Goal: Information Seeking & Learning: Learn about a topic

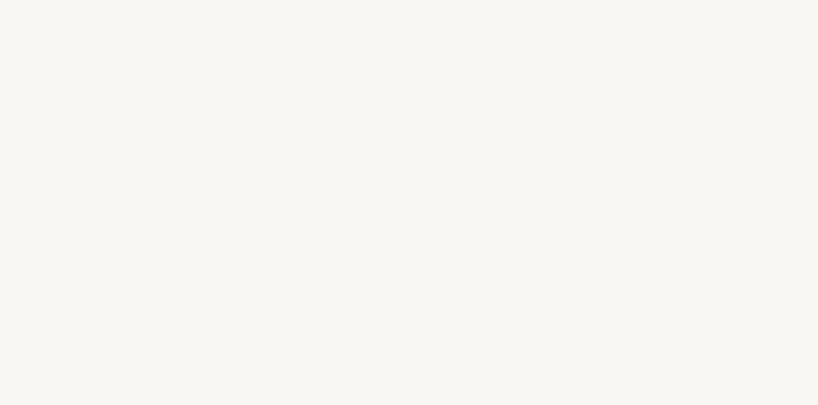
select select "US"
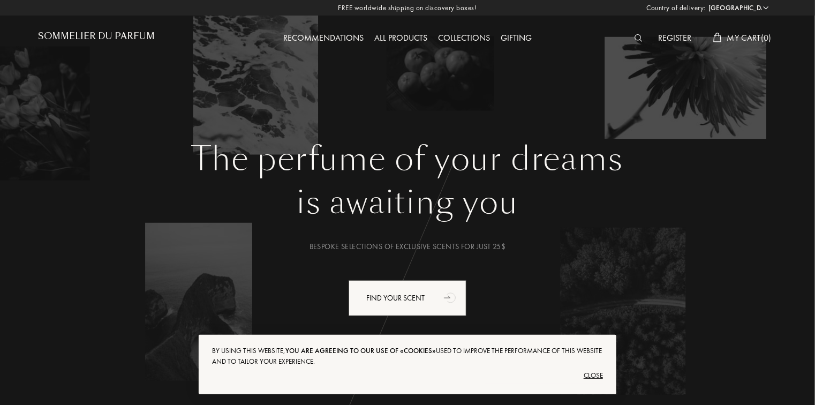
click at [670, 39] on div "Register" at bounding box center [675, 39] width 44 height 14
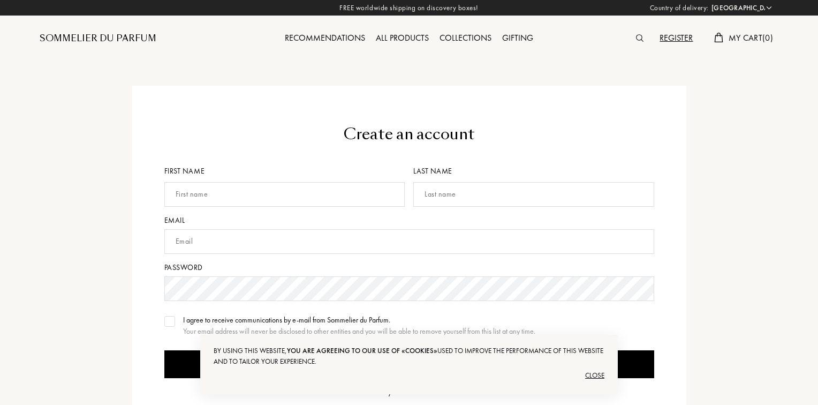
select select "US"
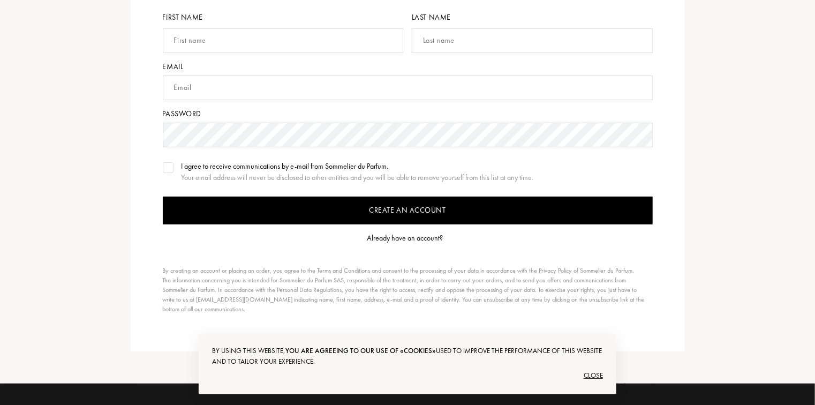
scroll to position [114, 0]
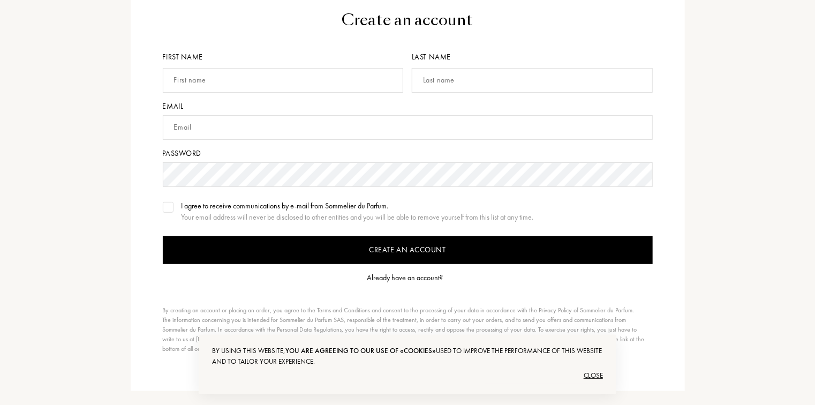
click at [410, 280] on div "Already have an account?" at bounding box center [405, 277] width 76 height 11
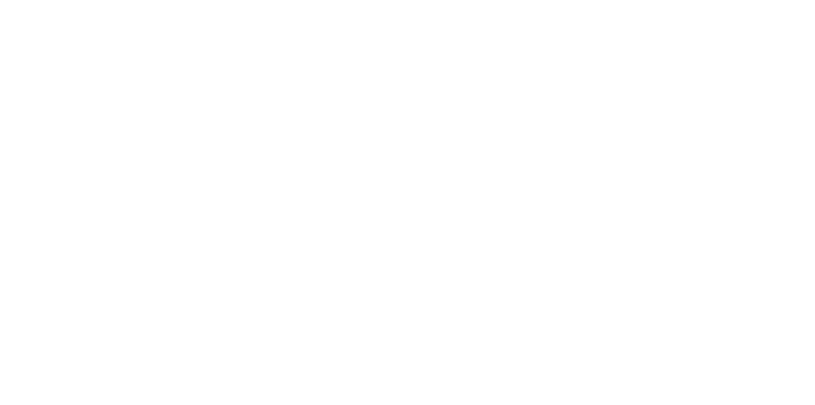
select select "US"
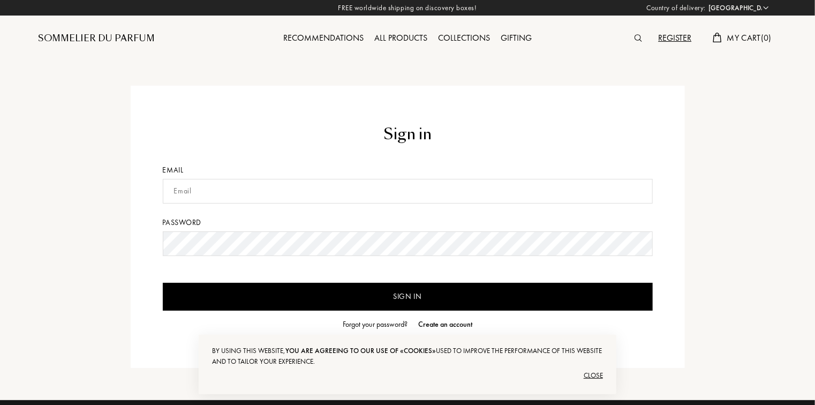
click at [215, 190] on input "text" at bounding box center [408, 191] width 490 height 25
type input "[EMAIL_ADDRESS][DOMAIN_NAME]"
click at [388, 289] on input "Sign in" at bounding box center [408, 297] width 490 height 28
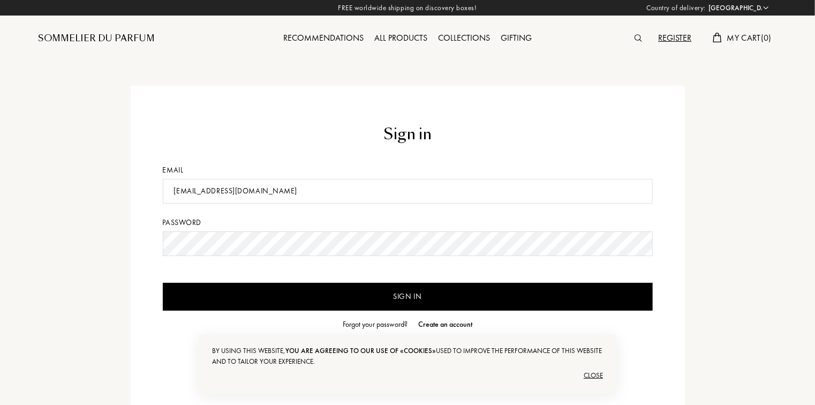
click at [410, 302] on input "Sign in" at bounding box center [408, 297] width 490 height 28
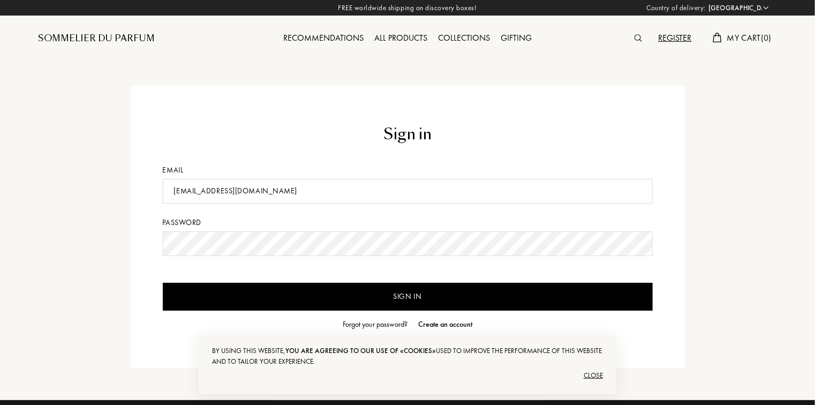
click at [590, 373] on div "Close" at bounding box center [407, 375] width 391 height 17
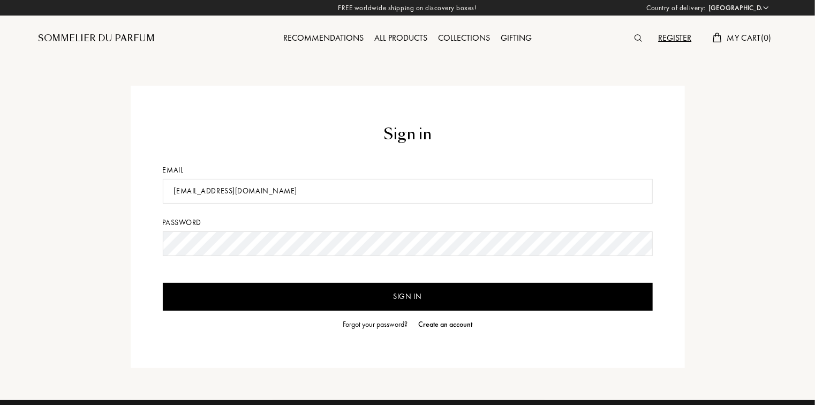
click at [404, 298] on input "Sign in" at bounding box center [408, 297] width 490 height 28
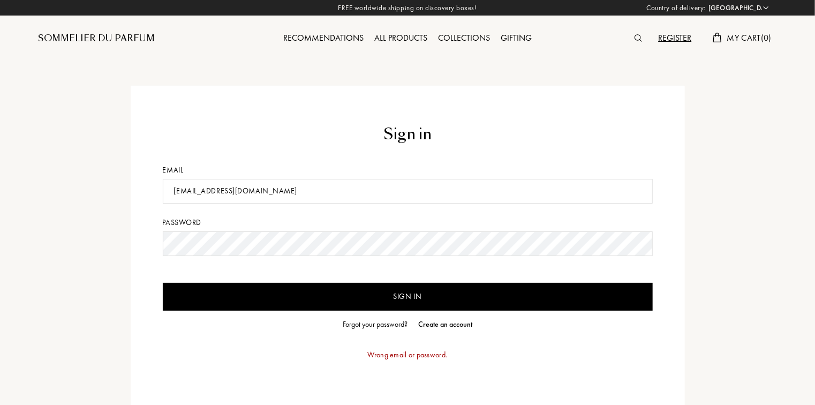
click at [404, 298] on input "Sign in" at bounding box center [408, 297] width 490 height 28
click at [443, 327] on div "Create an account" at bounding box center [445, 324] width 54 height 11
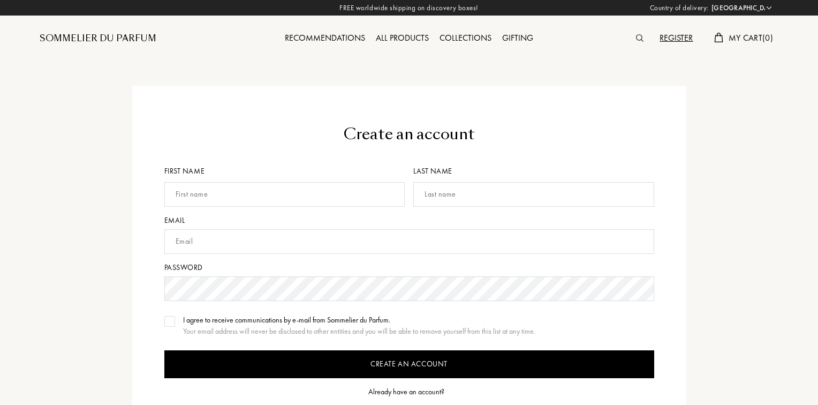
select select "US"
click at [277, 197] on input "text" at bounding box center [283, 194] width 241 height 25
type input "A"
type input "A. A."
click at [444, 197] on input "text" at bounding box center [532, 194] width 241 height 25
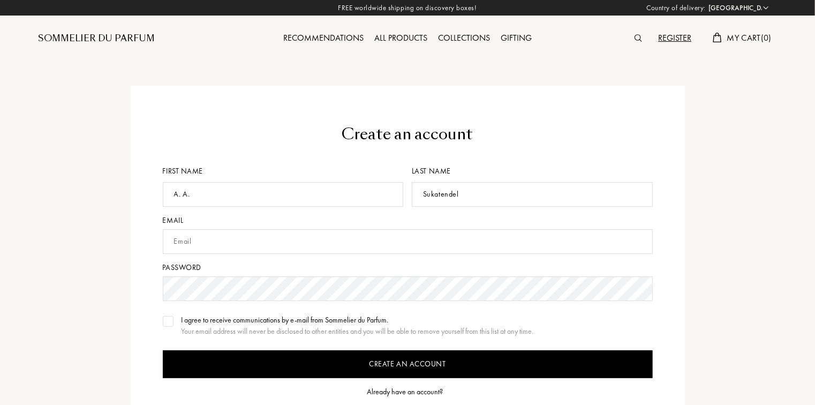
type input "Sukatendel"
click at [474, 236] on input "text" at bounding box center [408, 241] width 490 height 25
click at [288, 239] on input "text" at bounding box center [408, 241] width 490 height 25
type input "albert.allowendas@gmail.com"
click at [165, 325] on div at bounding box center [168, 321] width 11 height 11
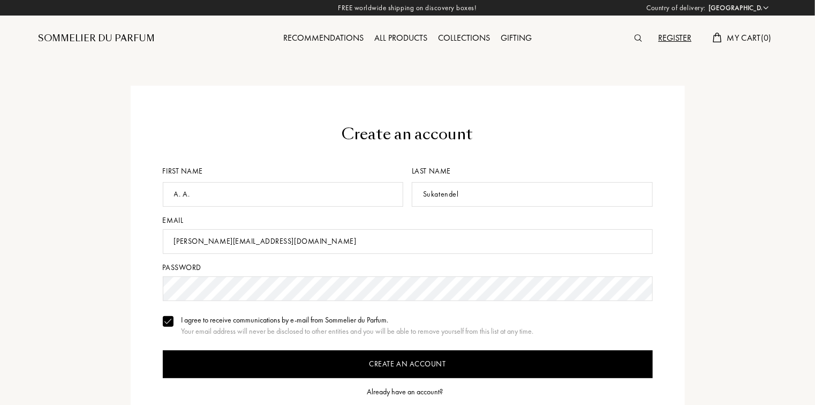
click at [411, 361] on input "Create an account" at bounding box center [408, 364] width 490 height 28
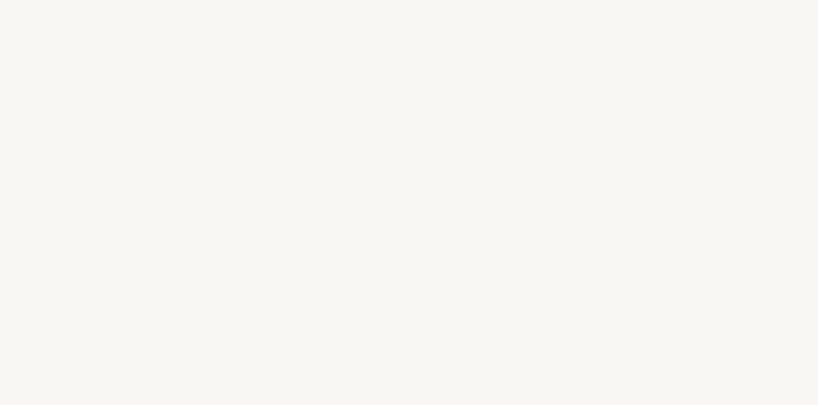
select select "US"
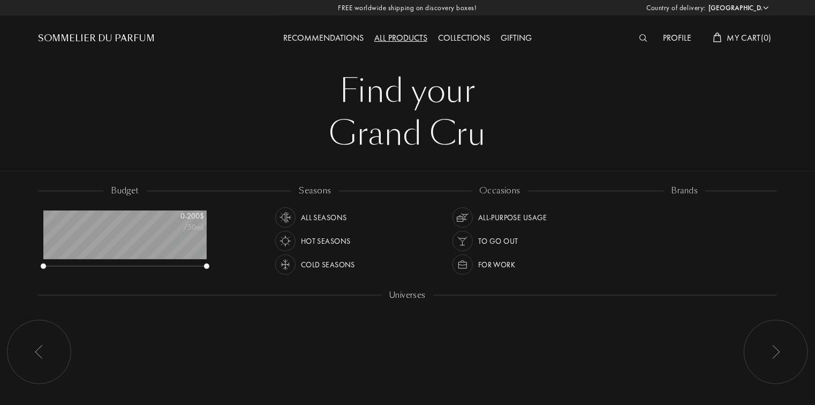
scroll to position [54, 163]
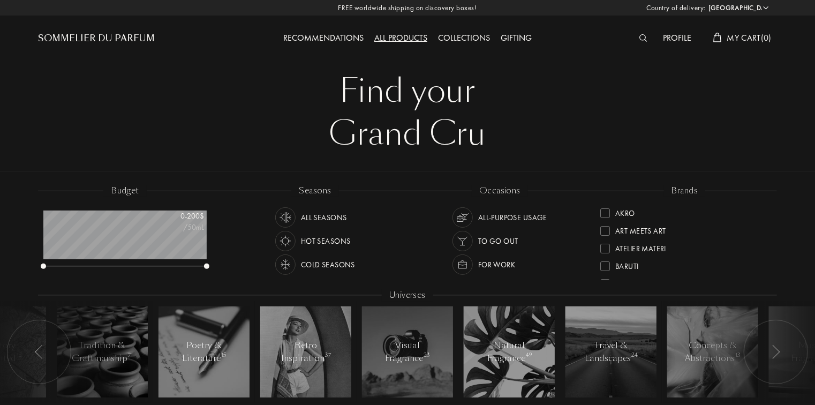
click at [670, 34] on div "Profile" at bounding box center [677, 39] width 39 height 14
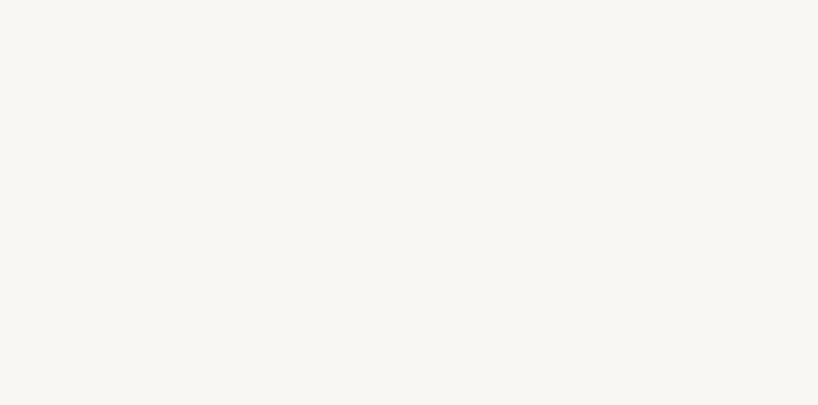
select select "US"
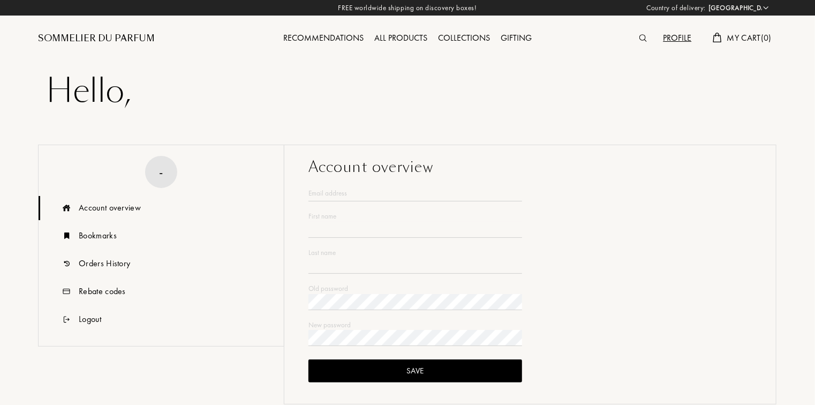
type input "A. A."
type input "Sukatendel"
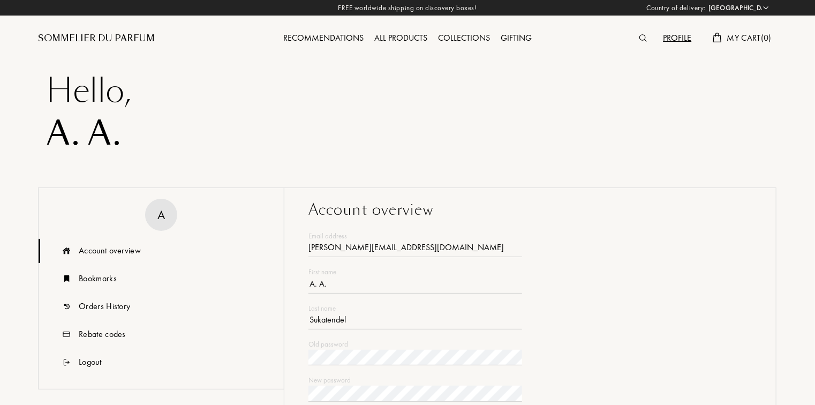
type input "albert.allowendas@gmail.com"
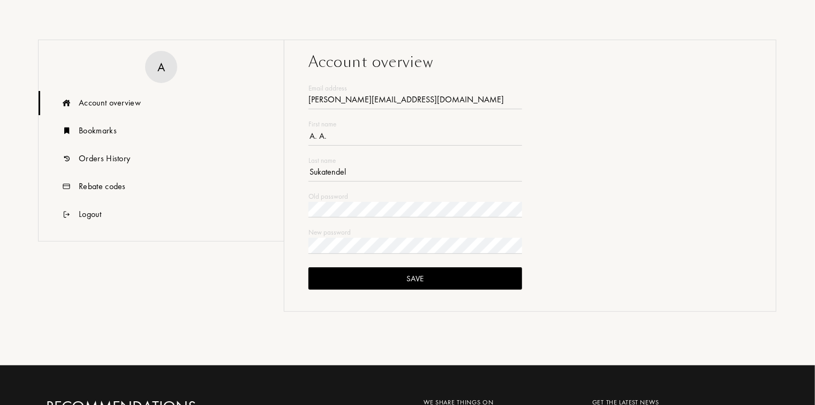
scroll to position [154, 0]
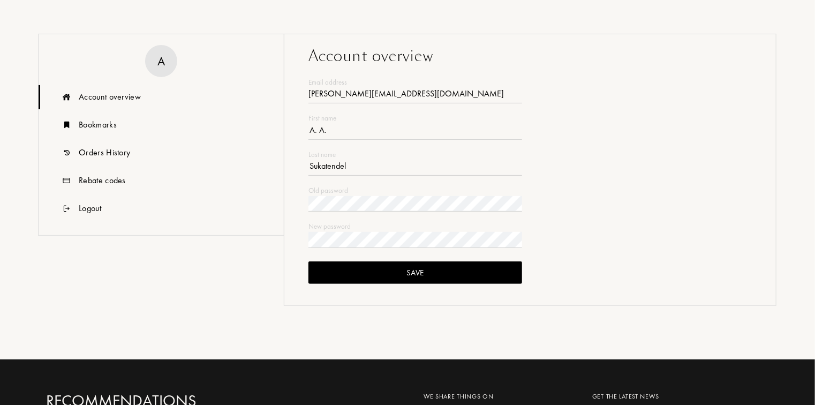
click at [164, 63] on div "A" at bounding box center [160, 60] width 7 height 19
click at [92, 127] on div "Bookmarks" at bounding box center [98, 124] width 38 height 13
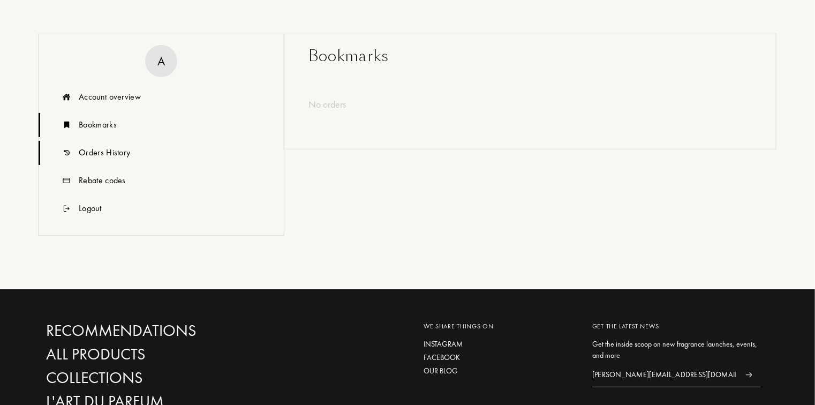
click at [94, 148] on div "Orders History" at bounding box center [104, 152] width 51 height 13
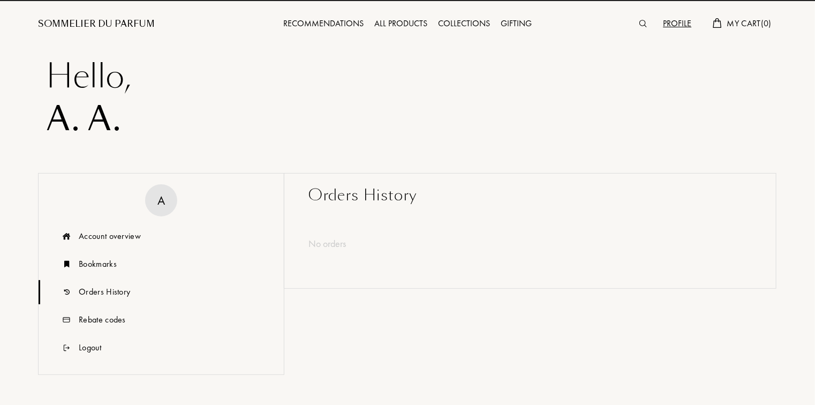
scroll to position [10, 0]
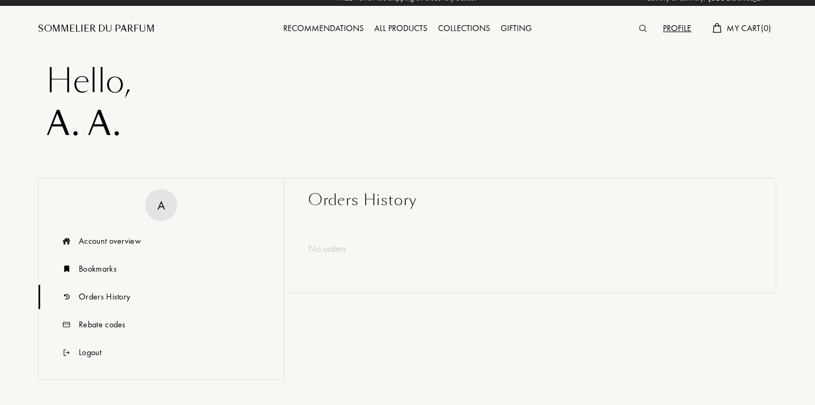
click at [122, 25] on div "Sommelier du Parfum" at bounding box center [96, 28] width 117 height 13
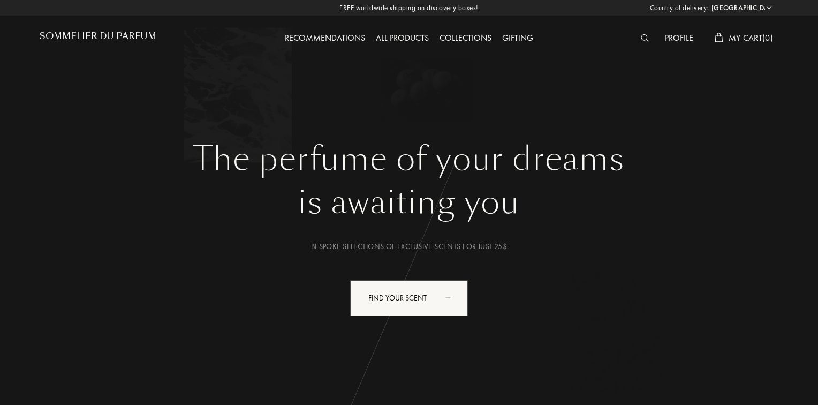
select select "US"
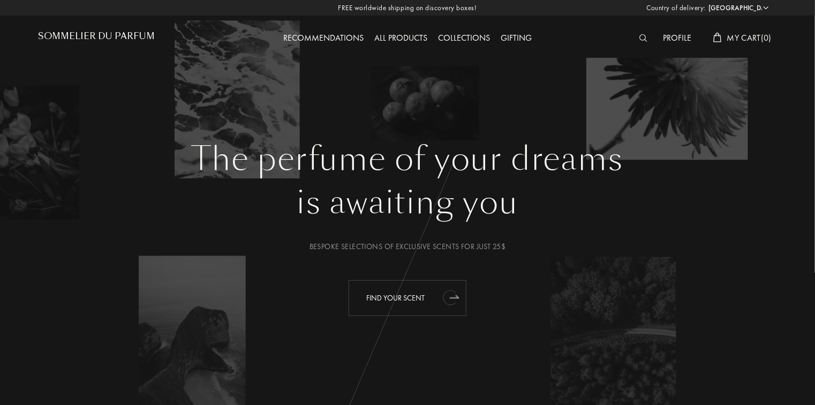
click at [408, 300] on div "Find your scent" at bounding box center [408, 298] width 118 height 36
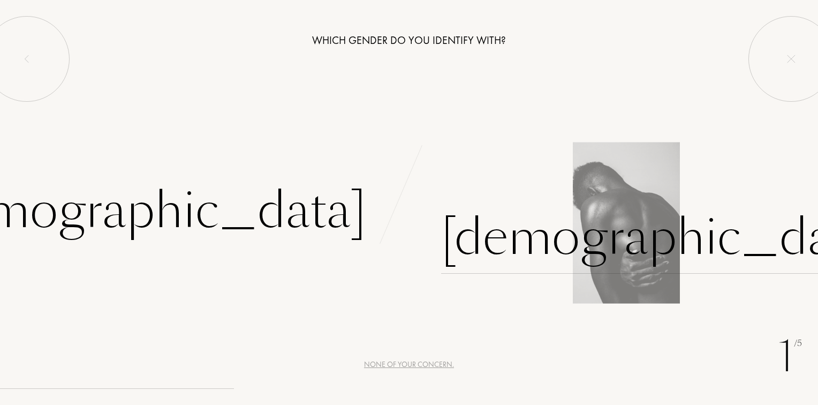
click at [500, 236] on div "Male" at bounding box center [664, 237] width 447 height 72
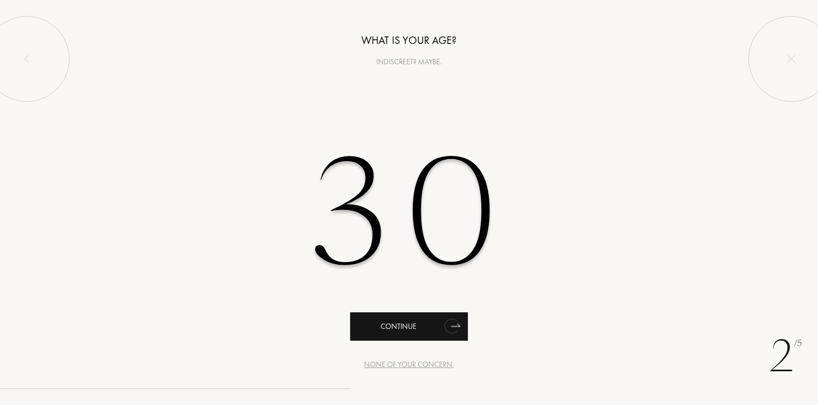
type input "30"
click at [411, 322] on div "Continue" at bounding box center [409, 326] width 118 height 28
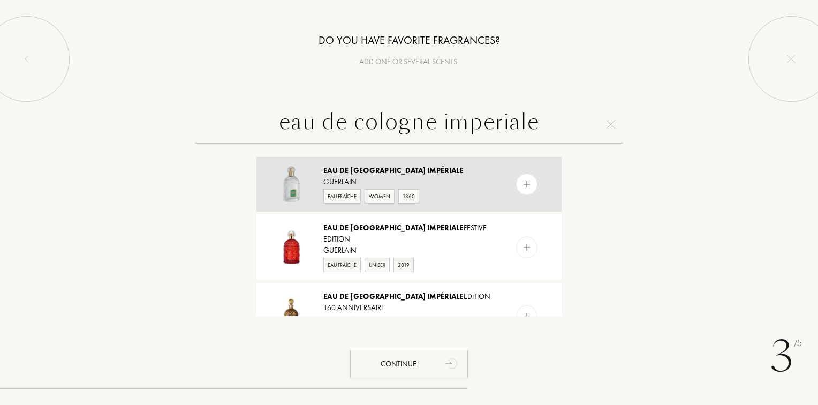
type input "eau de cologne imperiale"
click at [525, 185] on img at bounding box center [527, 184] width 10 height 10
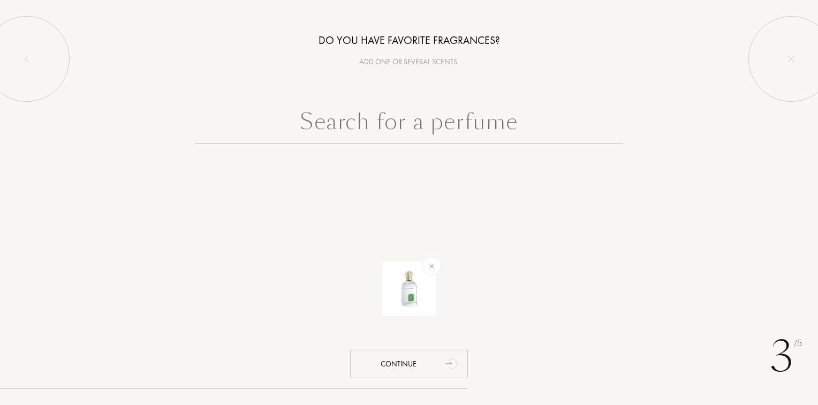
click at [529, 121] on input "text" at bounding box center [409, 124] width 428 height 39
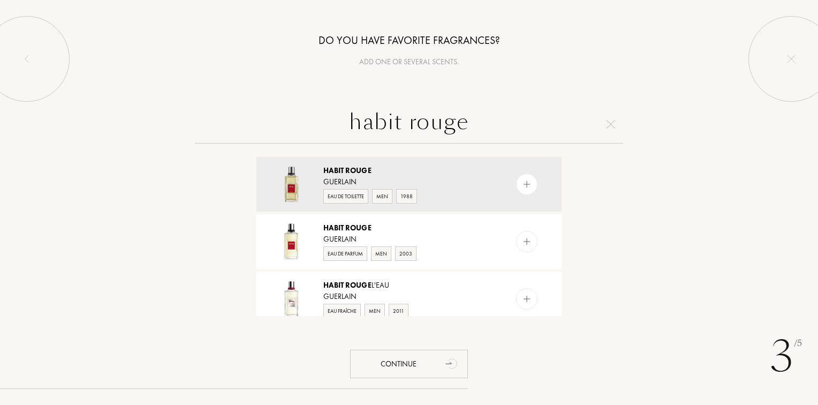
type input "habit rouge"
drag, startPoint x: 568, startPoint y: 169, endPoint x: 561, endPoint y: 175, distance: 8.8
click at [561, 175] on div "Habit Rouge Guerlain Eau de Toilette Men 1988 Habit Rouge Guerlain Eau de Parfu…" at bounding box center [408, 235] width 321 height 162
drag, startPoint x: 590, startPoint y: 180, endPoint x: 605, endPoint y: 183, distance: 15.3
click at [605, 183] on div "habit rouge Habit Rouge Guerlain Eau de Toilette Men 1988 Habit Rouge Guerlain …" at bounding box center [409, 210] width 818 height 211
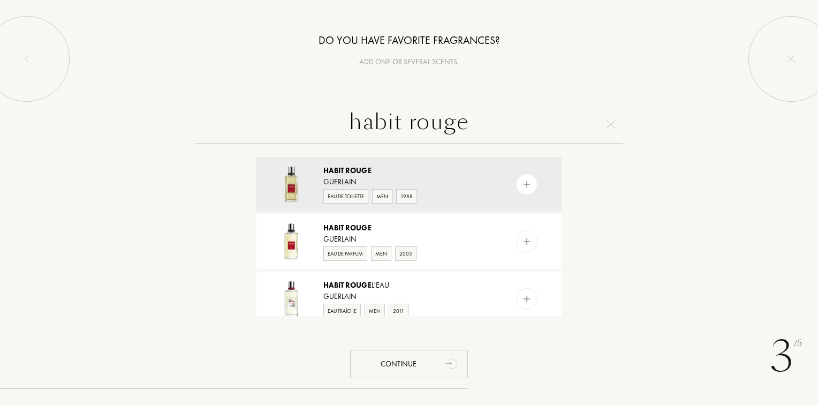
click at [605, 183] on div "habit rouge Habit Rouge Guerlain Eau de Toilette Men 1988 Habit Rouge Guerlain …" at bounding box center [409, 210] width 818 height 211
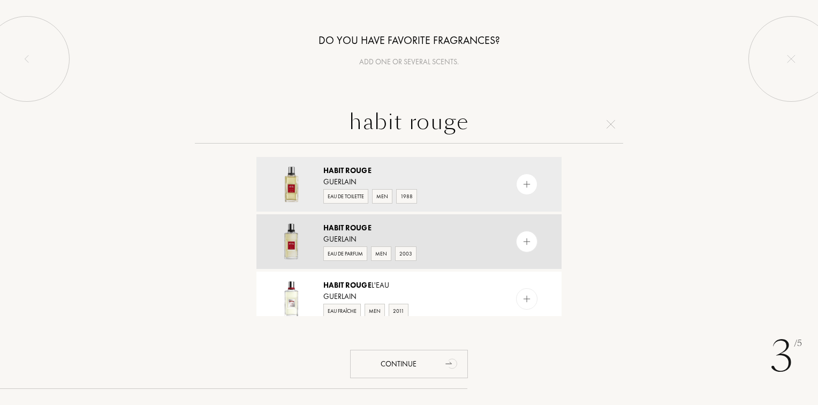
click at [526, 242] on img at bounding box center [527, 242] width 10 height 10
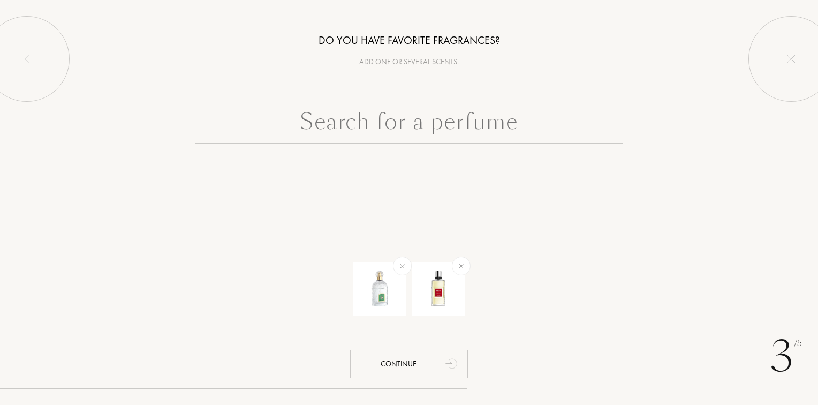
click at [419, 118] on input "text" at bounding box center [409, 124] width 428 height 39
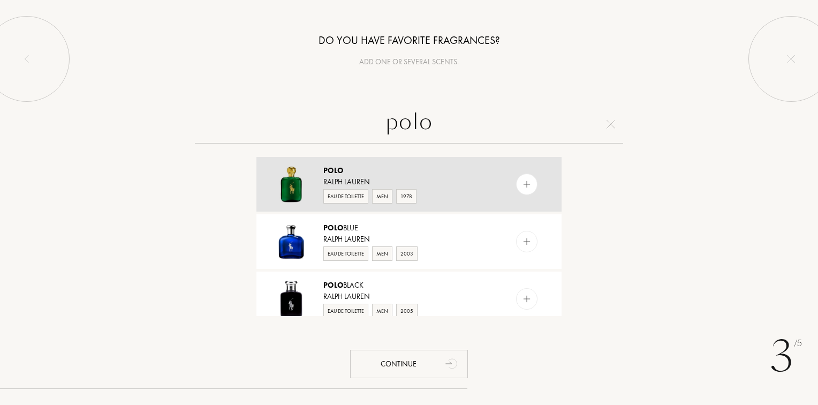
type input "polo"
click at [525, 185] on img at bounding box center [527, 184] width 10 height 10
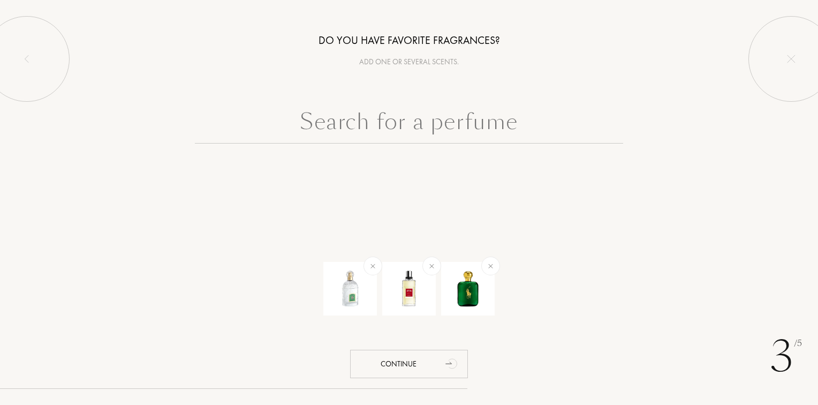
click at [429, 126] on input "text" at bounding box center [409, 124] width 428 height 39
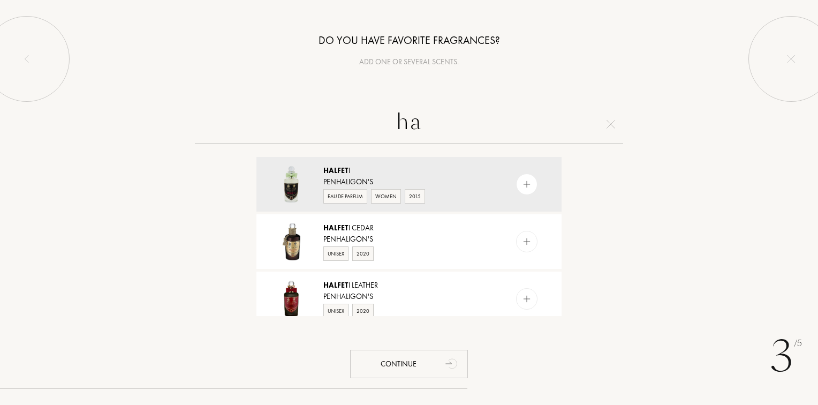
type input "h"
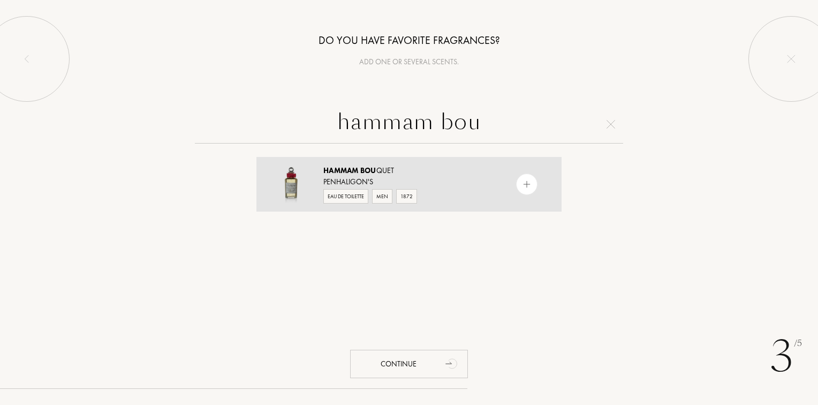
type input "hammam bou"
click at [525, 184] on img at bounding box center [527, 184] width 10 height 10
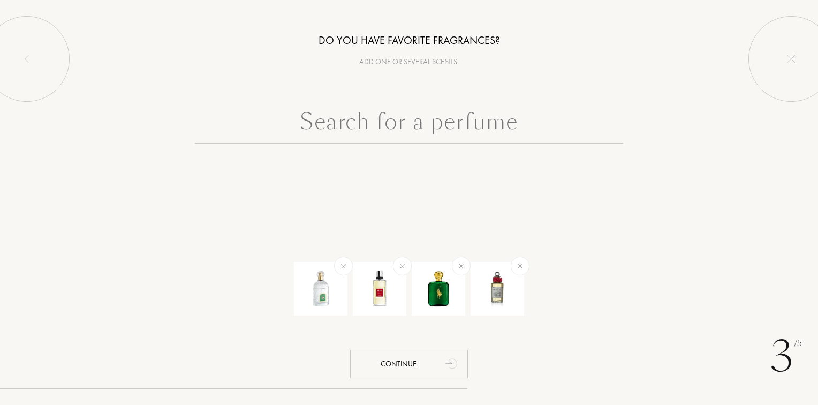
click at [512, 117] on input "text" at bounding box center [409, 124] width 428 height 39
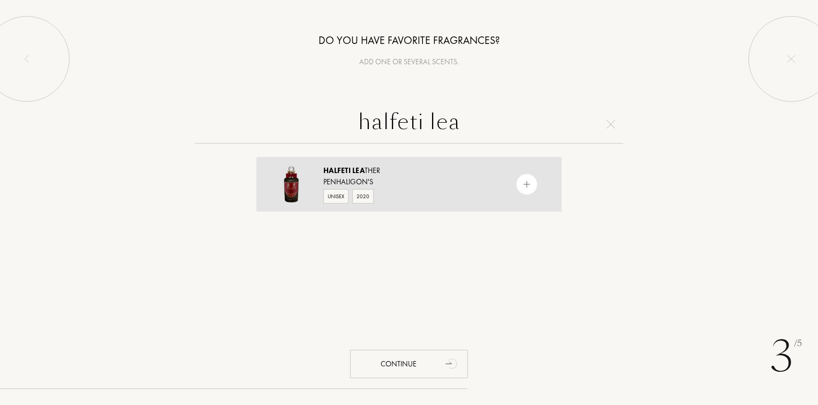
type input "halfeti lea"
click at [525, 184] on img at bounding box center [527, 184] width 10 height 10
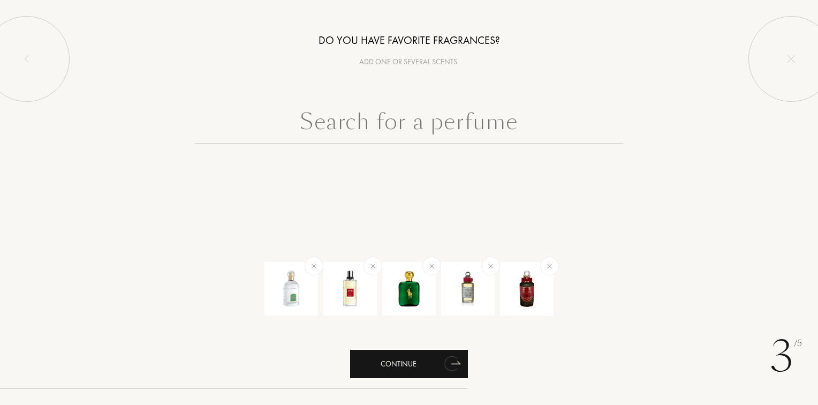
click at [408, 362] on div "Continue" at bounding box center [409, 364] width 118 height 28
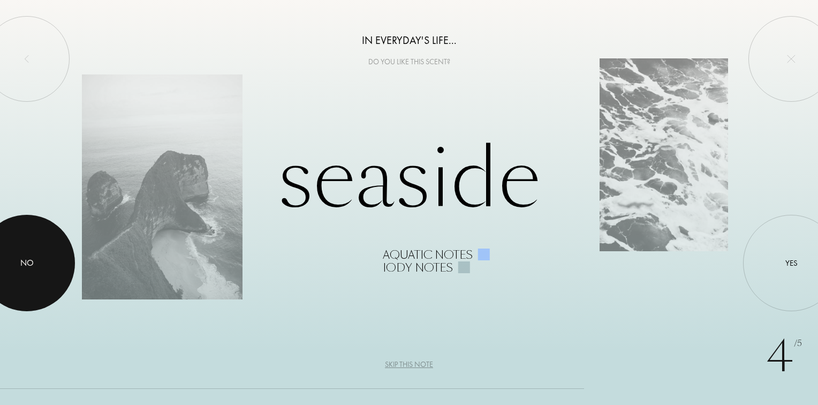
click at [27, 266] on div "No" at bounding box center [26, 262] width 13 height 13
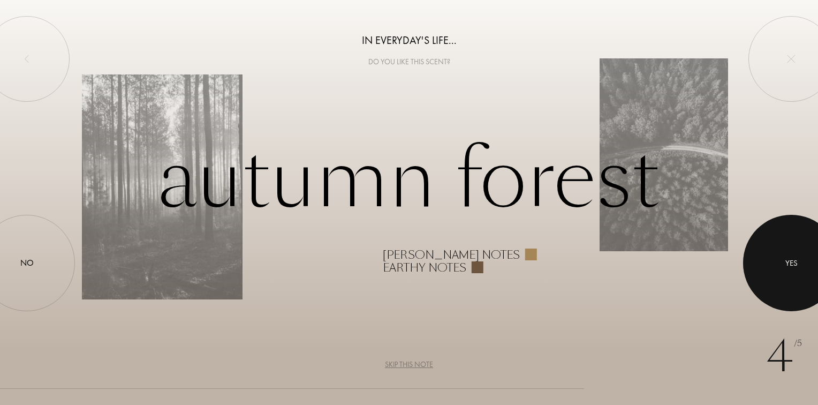
click at [788, 263] on div "Yes" at bounding box center [792, 263] width 12 height 12
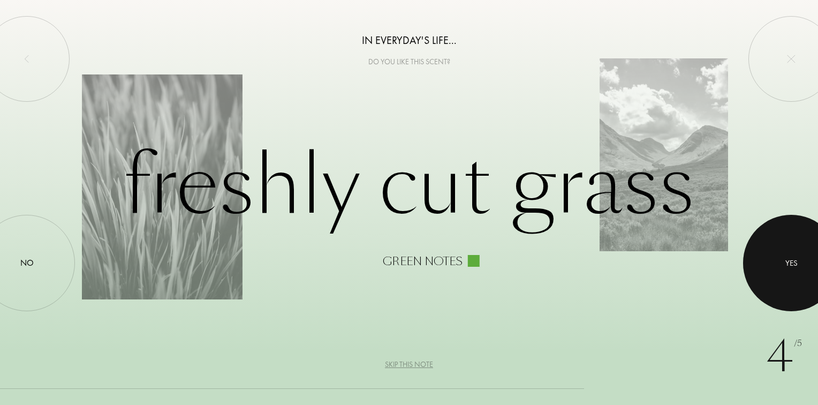
click at [788, 263] on div "Yes" at bounding box center [792, 263] width 12 height 12
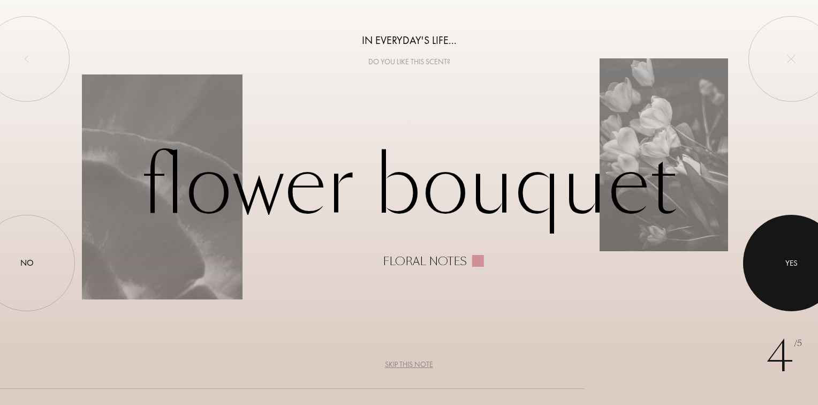
click at [788, 263] on div "Yes" at bounding box center [792, 263] width 12 height 12
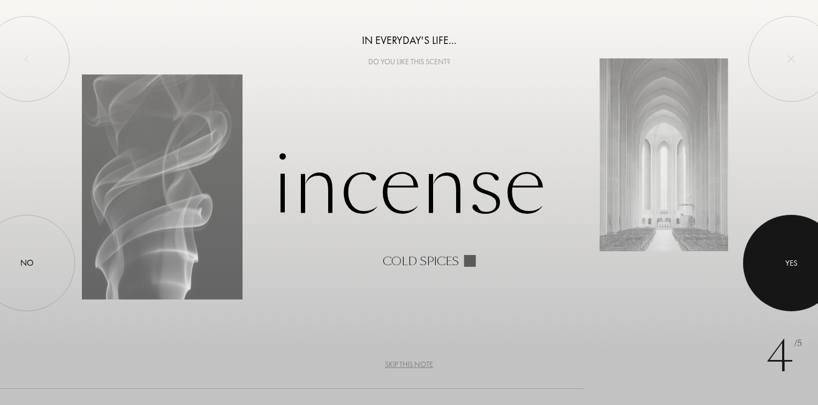
click at [788, 263] on div "Yes" at bounding box center [792, 263] width 12 height 12
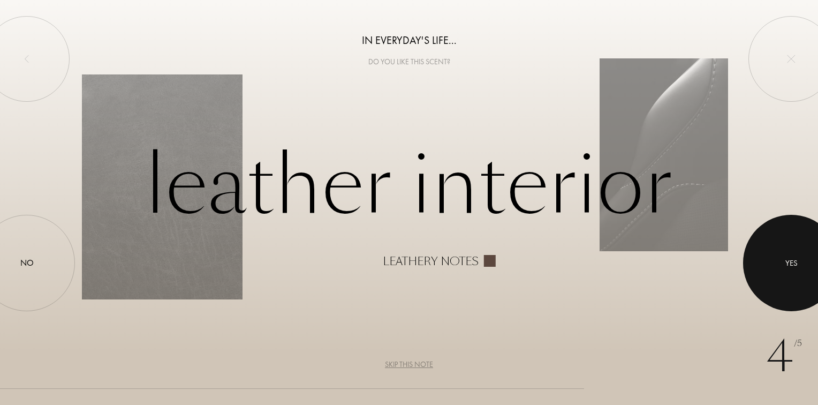
click at [788, 263] on div "Yes" at bounding box center [792, 263] width 12 height 12
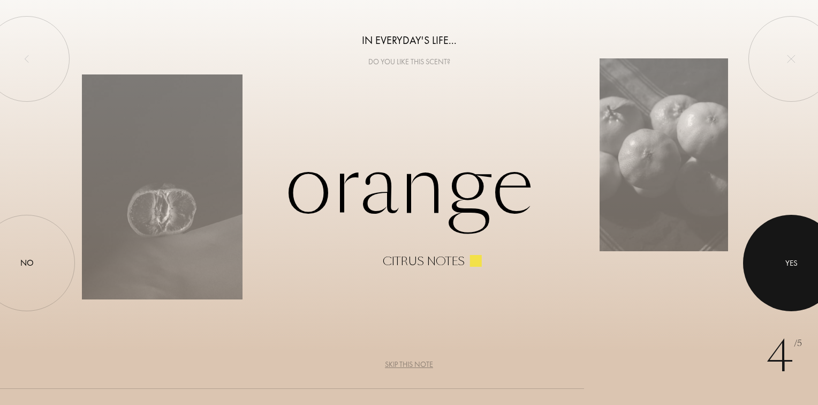
click at [788, 263] on div "Yes" at bounding box center [792, 263] width 12 height 12
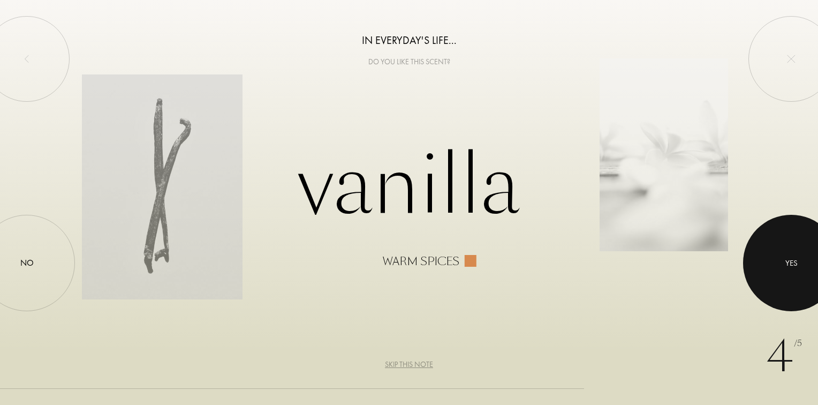
click at [788, 263] on div "Yes" at bounding box center [792, 263] width 12 height 12
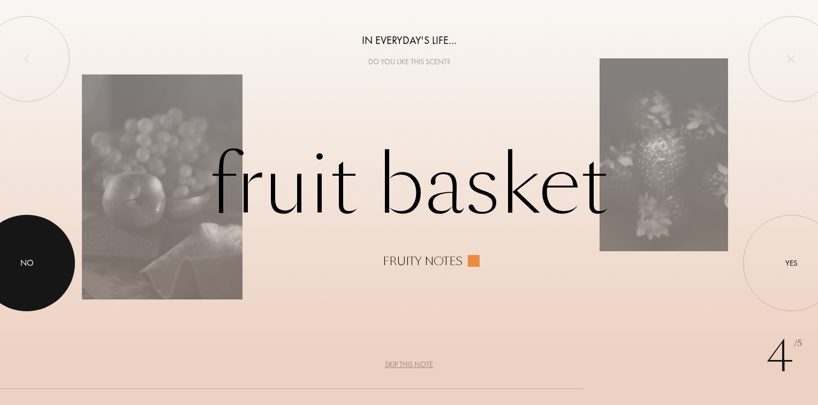
click at [28, 266] on div "No" at bounding box center [26, 262] width 13 height 13
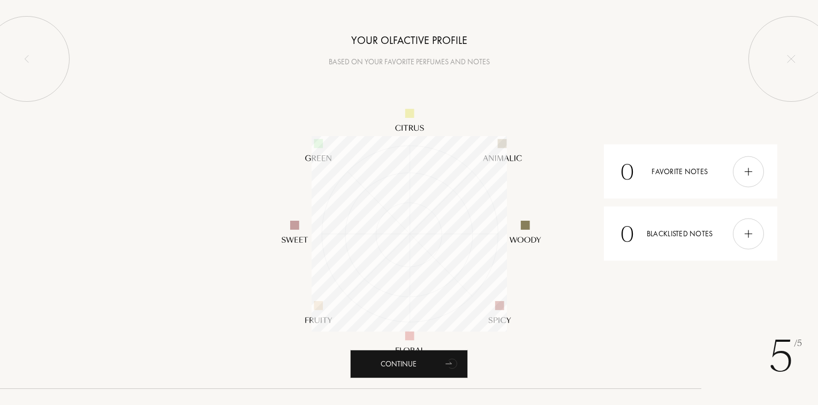
scroll to position [195, 195]
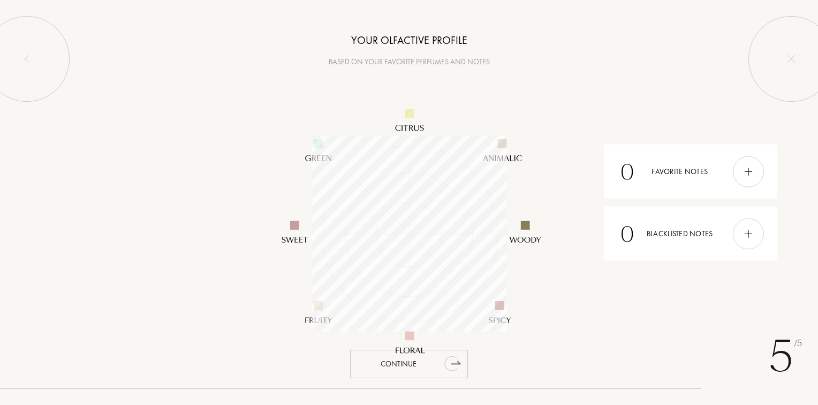
click at [404, 361] on div "Continue" at bounding box center [409, 364] width 118 height 28
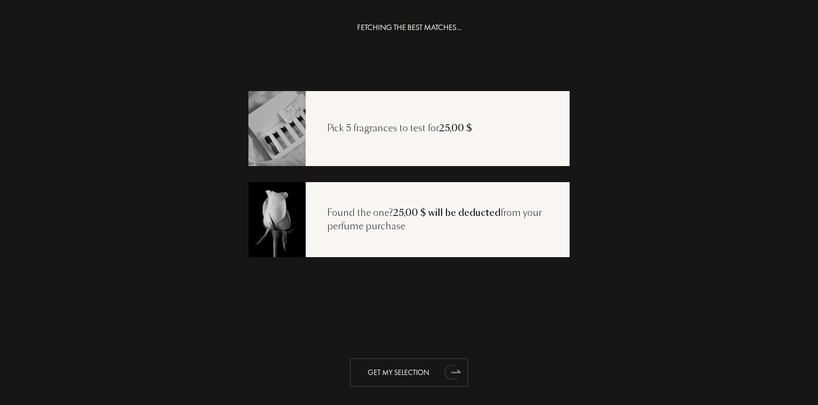
click at [405, 374] on div "Get my selection" at bounding box center [409, 372] width 118 height 28
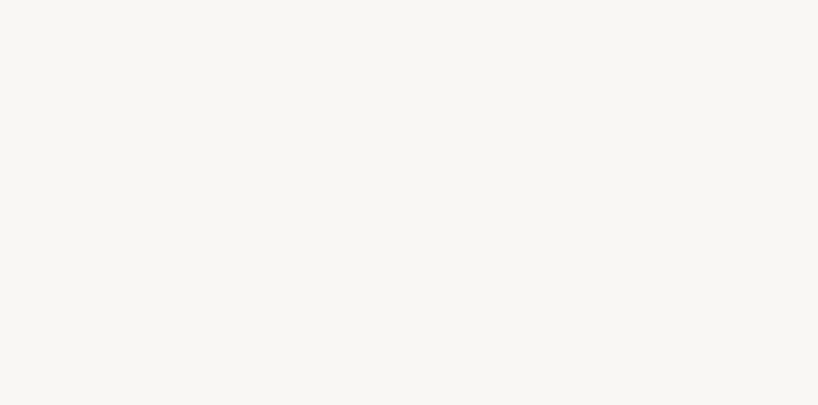
select select "US"
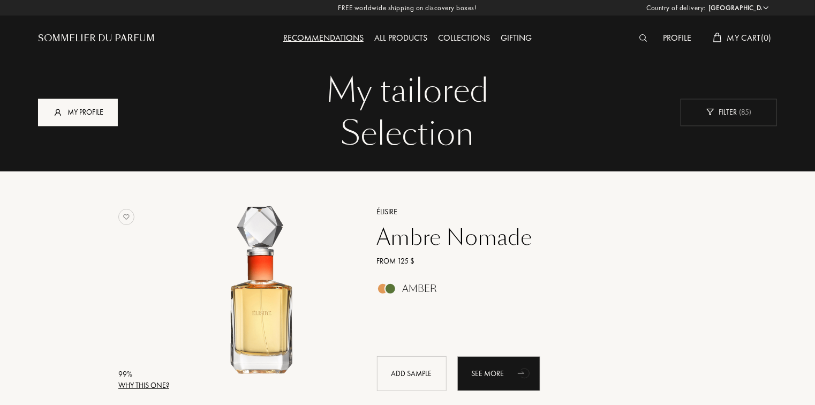
click at [71, 116] on div "My profile" at bounding box center [78, 112] width 80 height 27
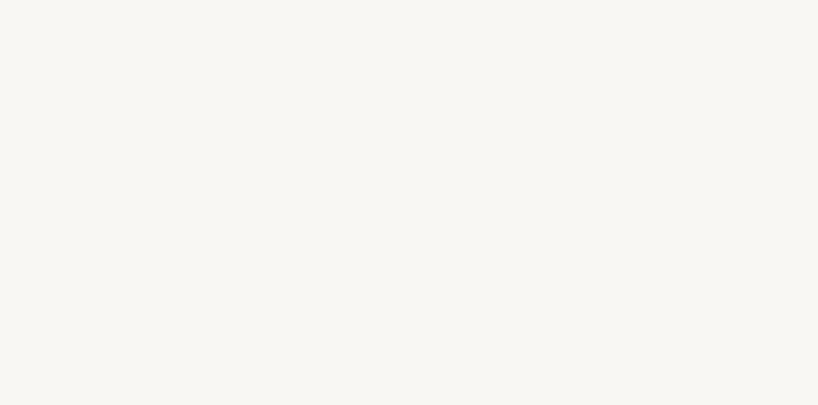
select select "US"
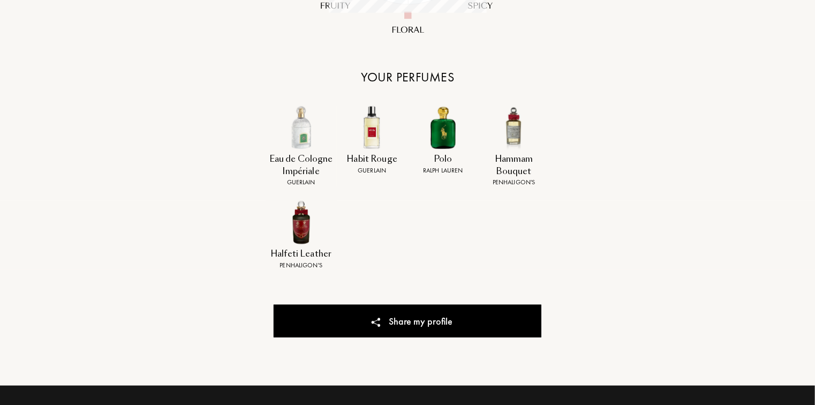
scroll to position [382, 0]
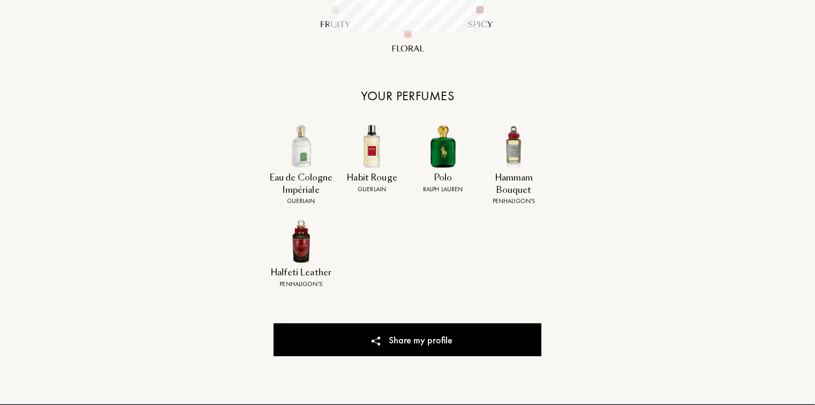
click at [300, 190] on div "Eau de Cologne Impériale" at bounding box center [301, 184] width 67 height 24
click at [303, 203] on div "Guerlain" at bounding box center [301, 201] width 67 height 10
click at [297, 151] on img at bounding box center [301, 146] width 44 height 44
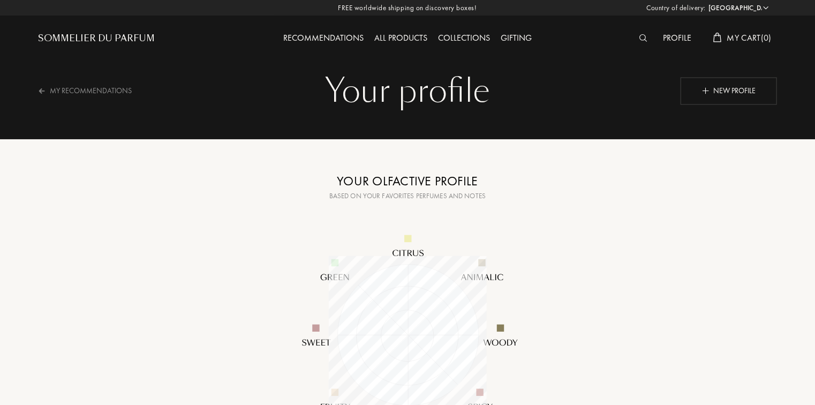
click at [455, 36] on div "Collections" at bounding box center [464, 39] width 63 height 14
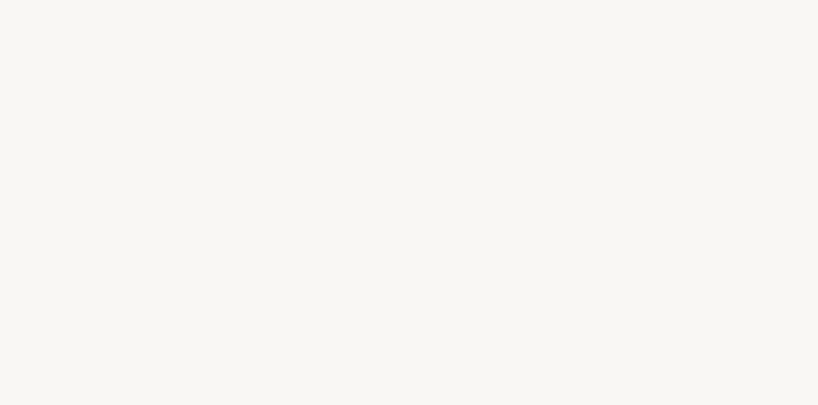
select select "US"
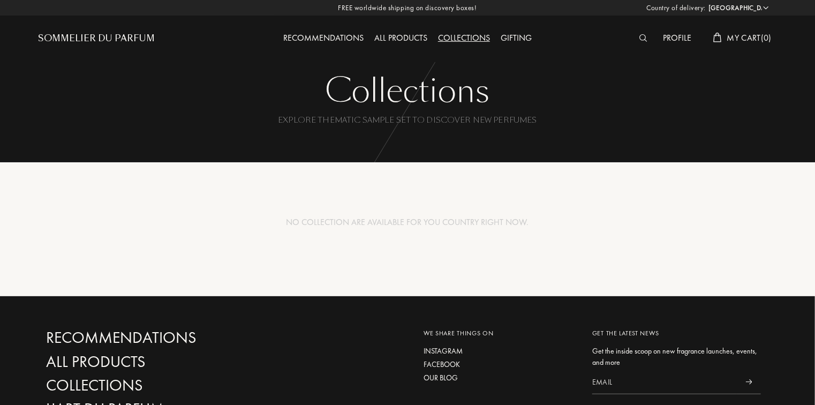
click at [107, 39] on div "Sommelier du Parfum" at bounding box center [96, 38] width 117 height 13
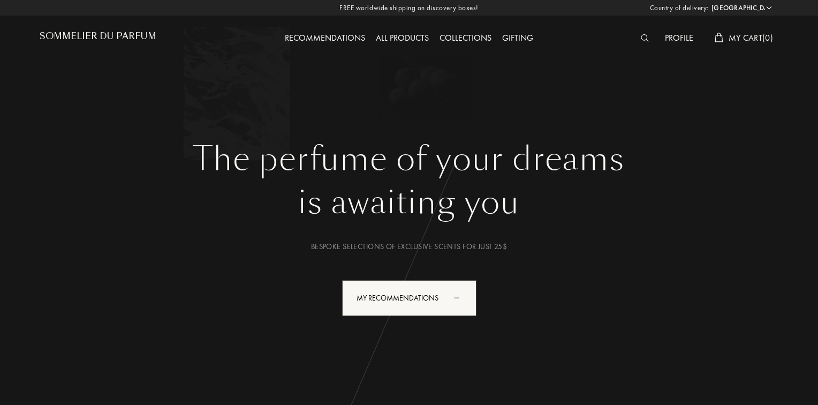
select select "US"
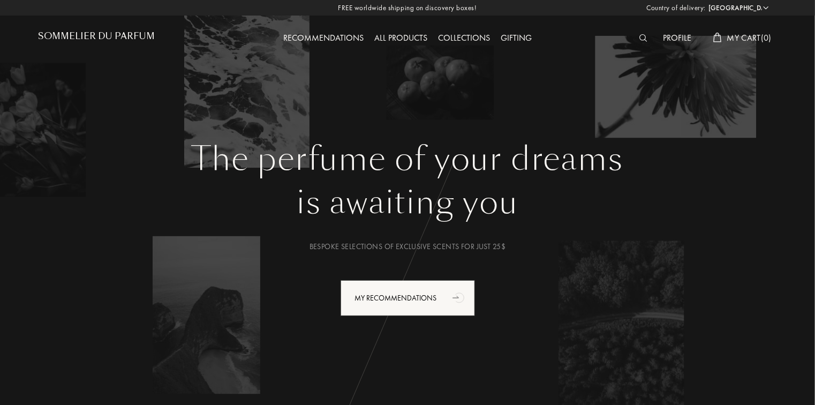
click at [640, 36] on img at bounding box center [643, 37] width 8 height 7
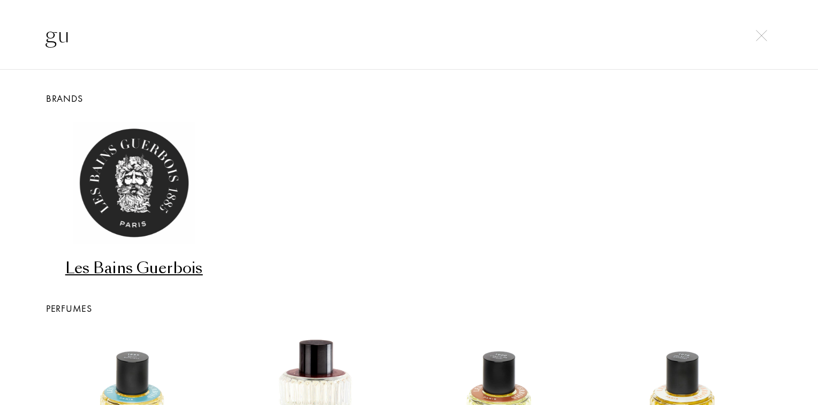
type input "g"
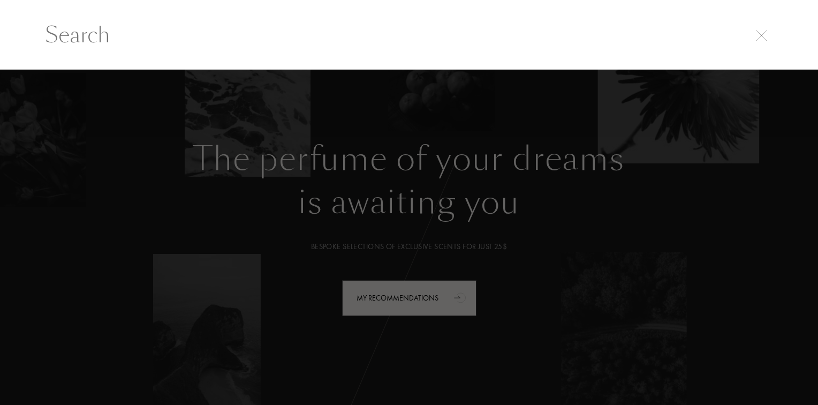
click at [643, 280] on div at bounding box center [409, 238] width 818 height 336
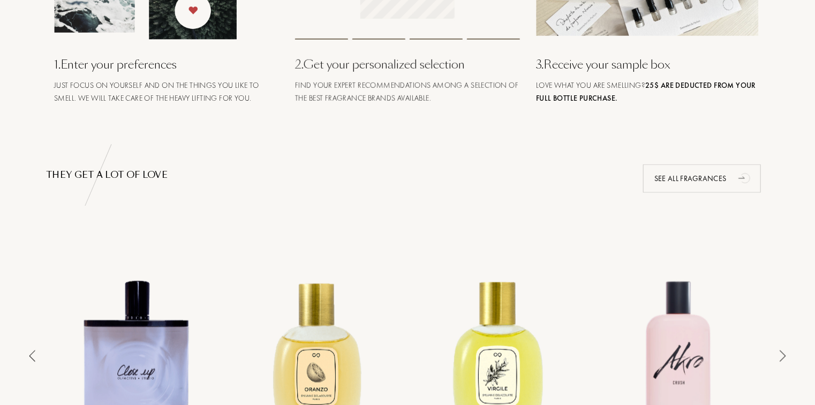
scroll to position [599, 0]
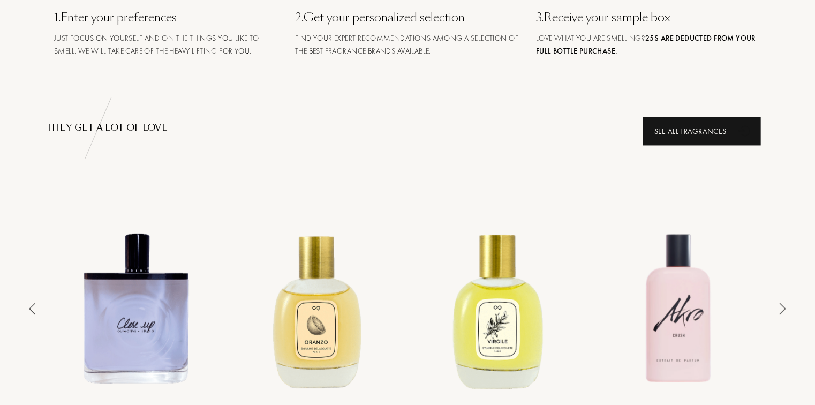
click at [709, 129] on div "See all fragrances" at bounding box center [702, 131] width 118 height 28
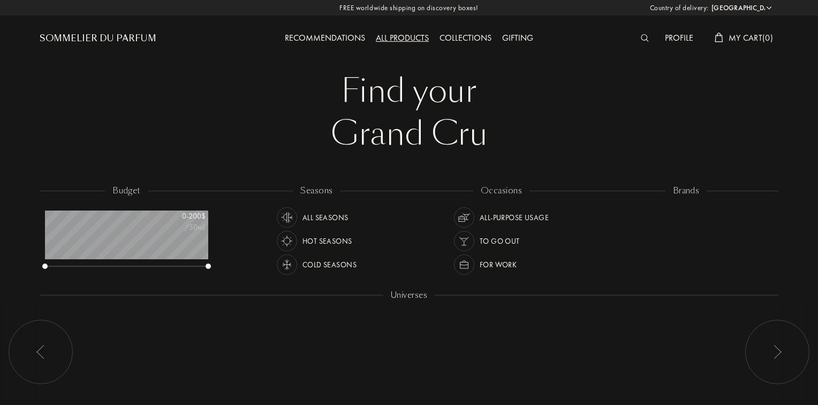
select select "US"
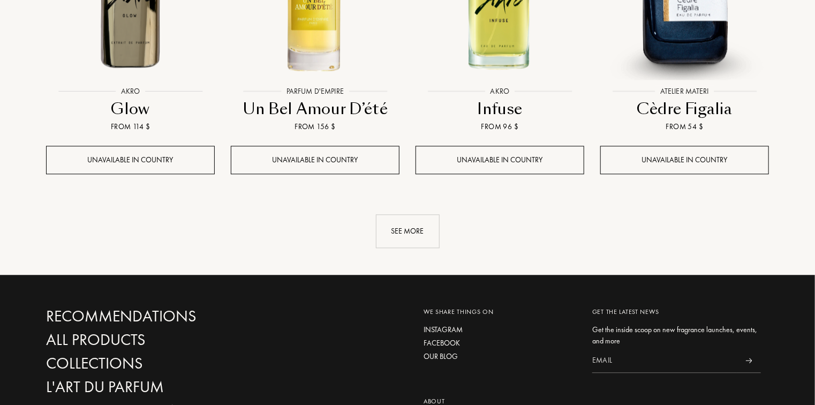
scroll to position [1196, 0]
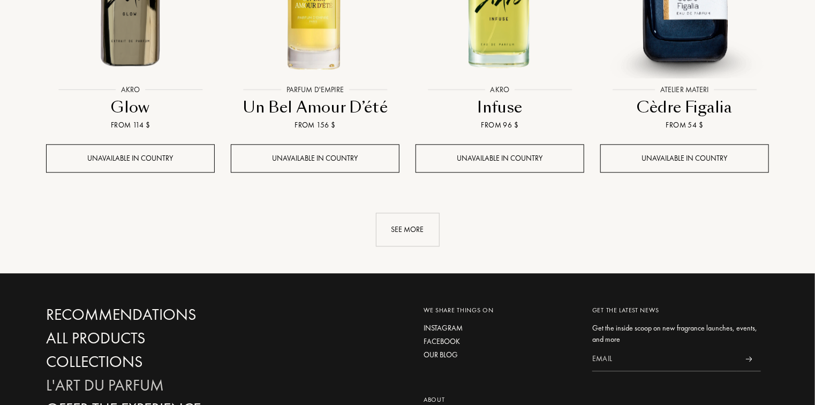
click at [116, 376] on div "L'Art du Parfum" at bounding box center [161, 385] width 230 height 19
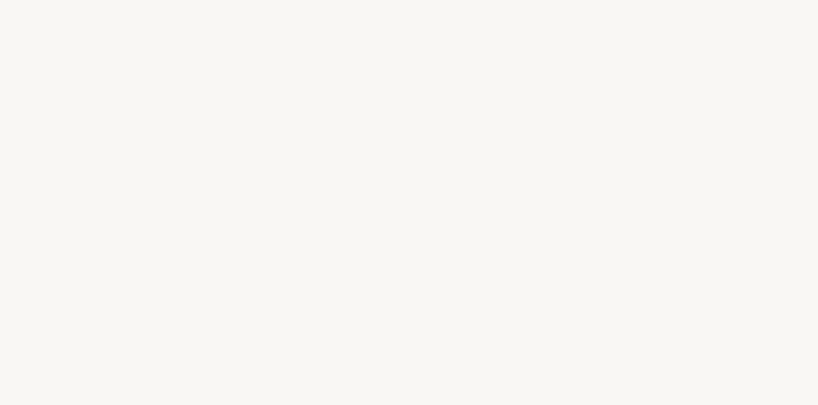
select select "US"
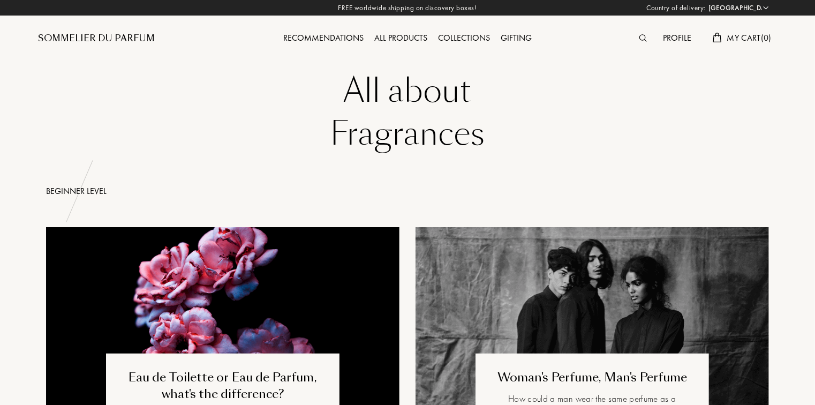
click at [81, 30] on div "Sommelier du Parfum" at bounding box center [130, 29] width 185 height 59
click at [84, 40] on div "Sommelier du Parfum" at bounding box center [96, 38] width 117 height 13
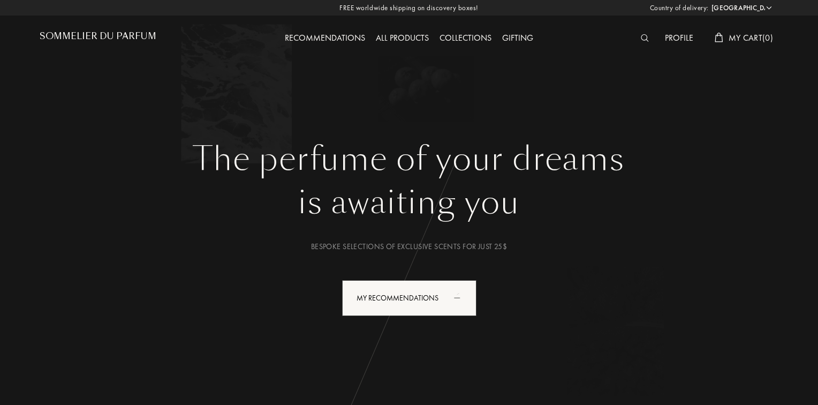
select select "US"
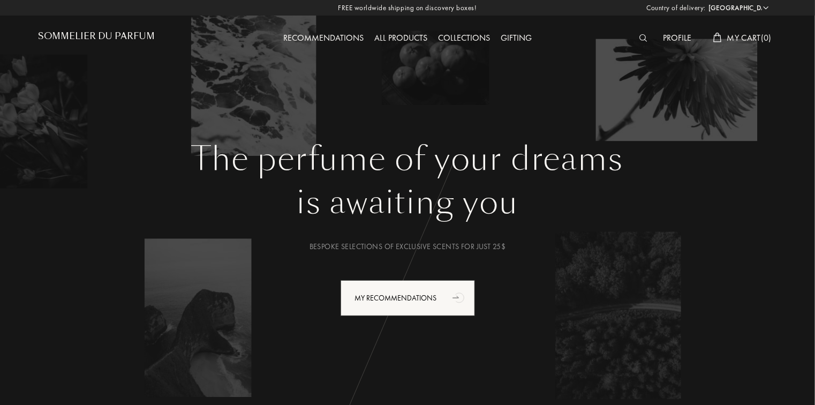
click at [642, 39] on img at bounding box center [643, 37] width 8 height 7
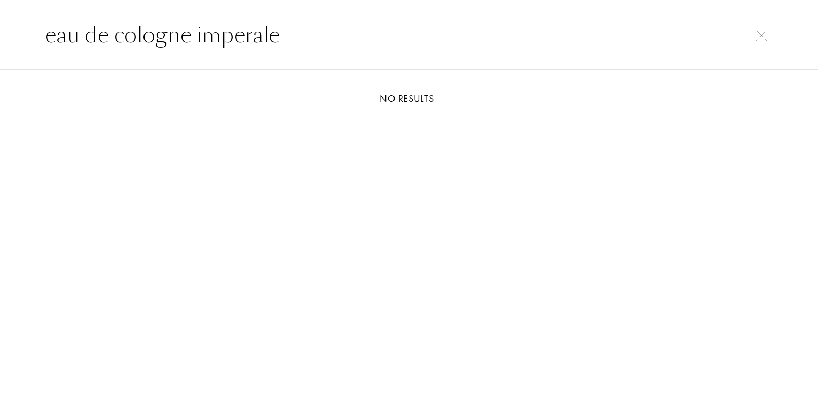
type input "eau de cologne imperale"
click at [763, 33] on img at bounding box center [761, 35] width 11 height 11
